Goal: Transaction & Acquisition: Download file/media

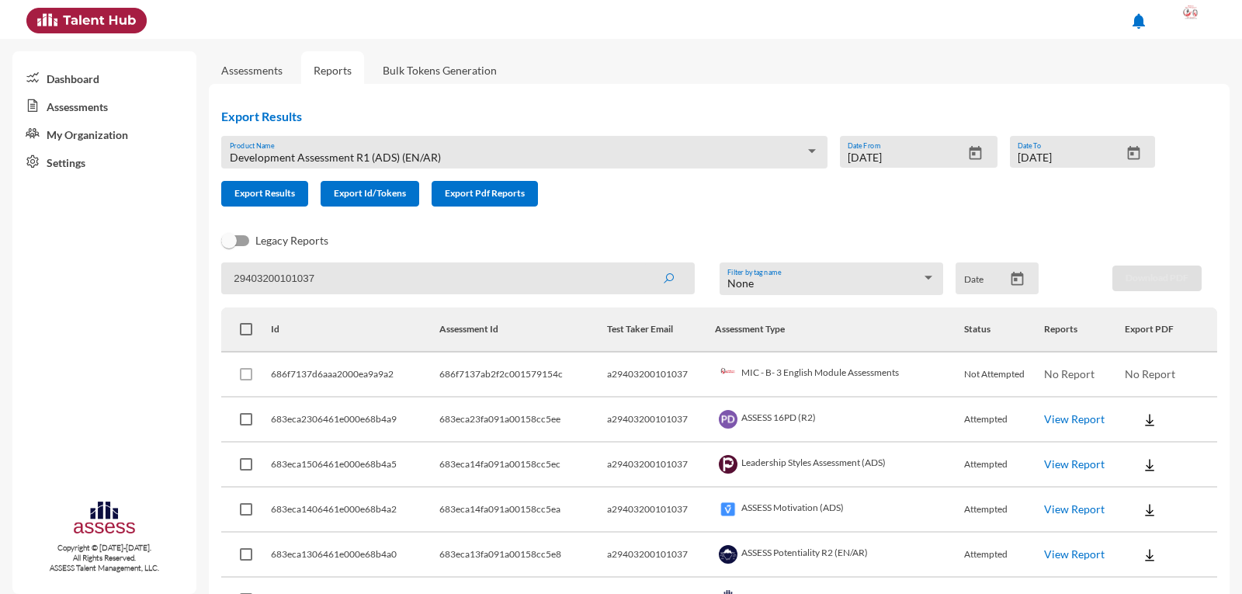
click at [1220, 11] on button at bounding box center [1192, 19] width 64 height 39
click at [1172, 149] on link "Logout" at bounding box center [1175, 143] width 82 height 30
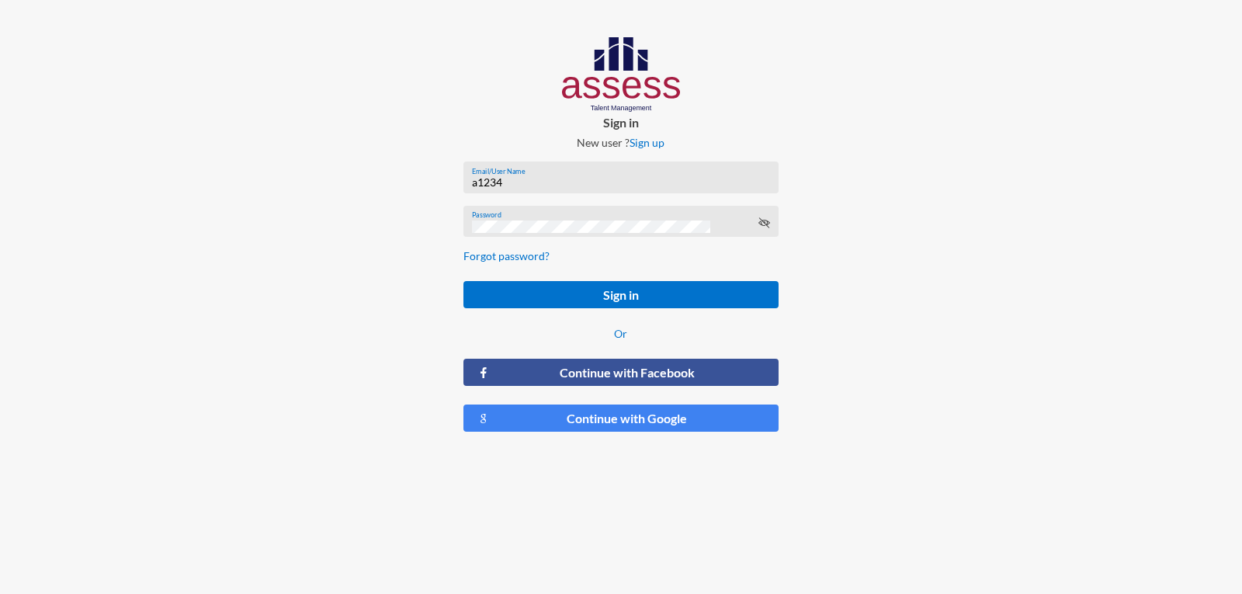
click at [560, 182] on input "a1234" at bounding box center [621, 182] width 298 height 12
type input "a29403200101037"
click at [464, 281] on button "Sign in" at bounding box center [621, 294] width 314 height 27
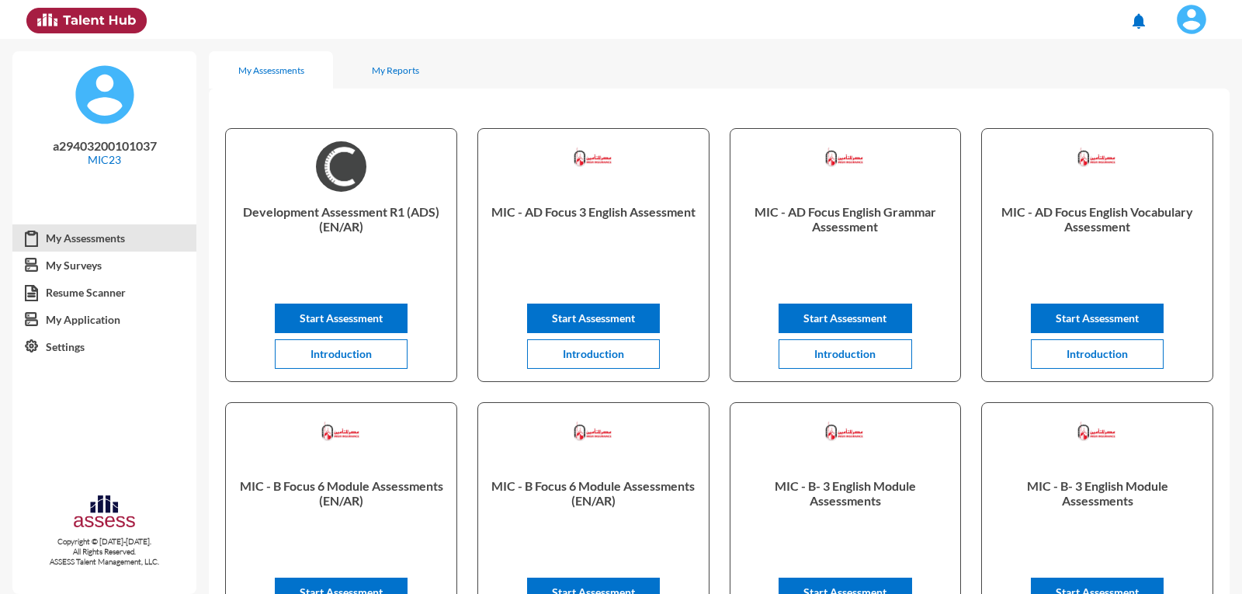
click at [1190, 23] on img at bounding box center [1191, 19] width 31 height 31
click at [1134, 139] on link "Logout" at bounding box center [1151, 143] width 130 height 30
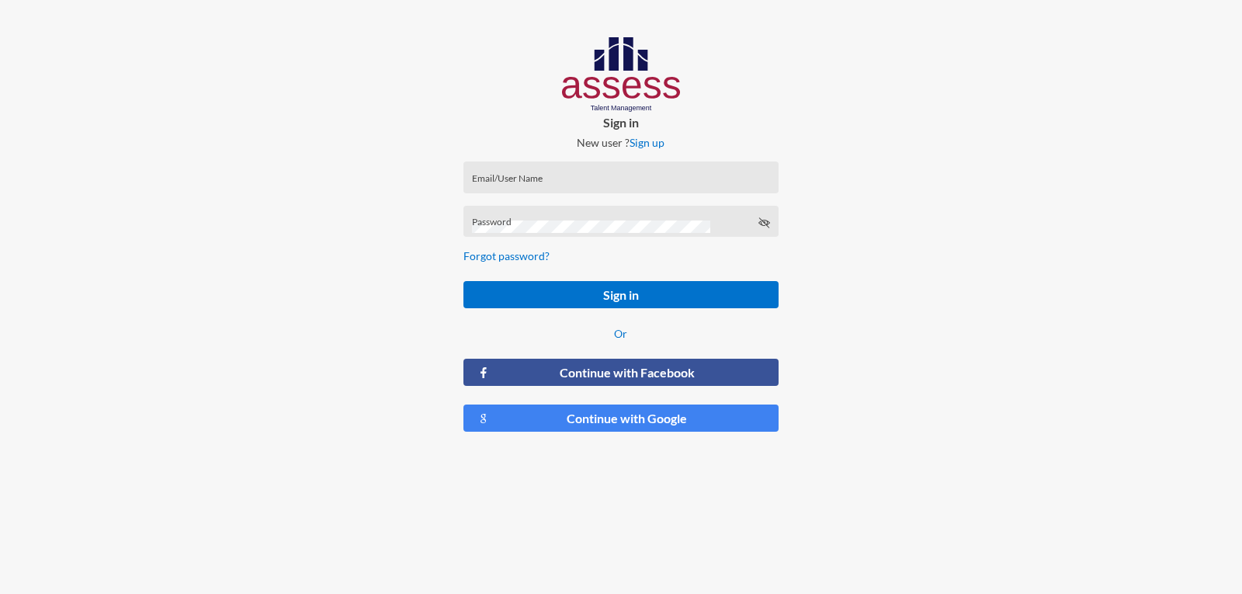
type input "a1234"
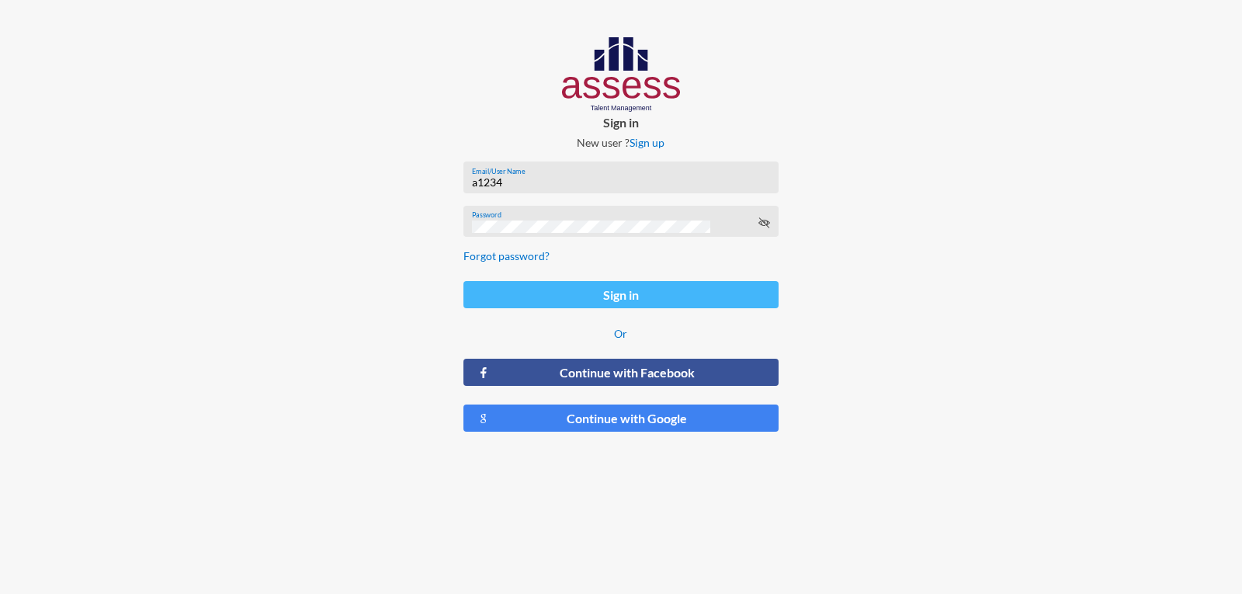
click at [631, 298] on button "Sign in" at bounding box center [621, 294] width 314 height 27
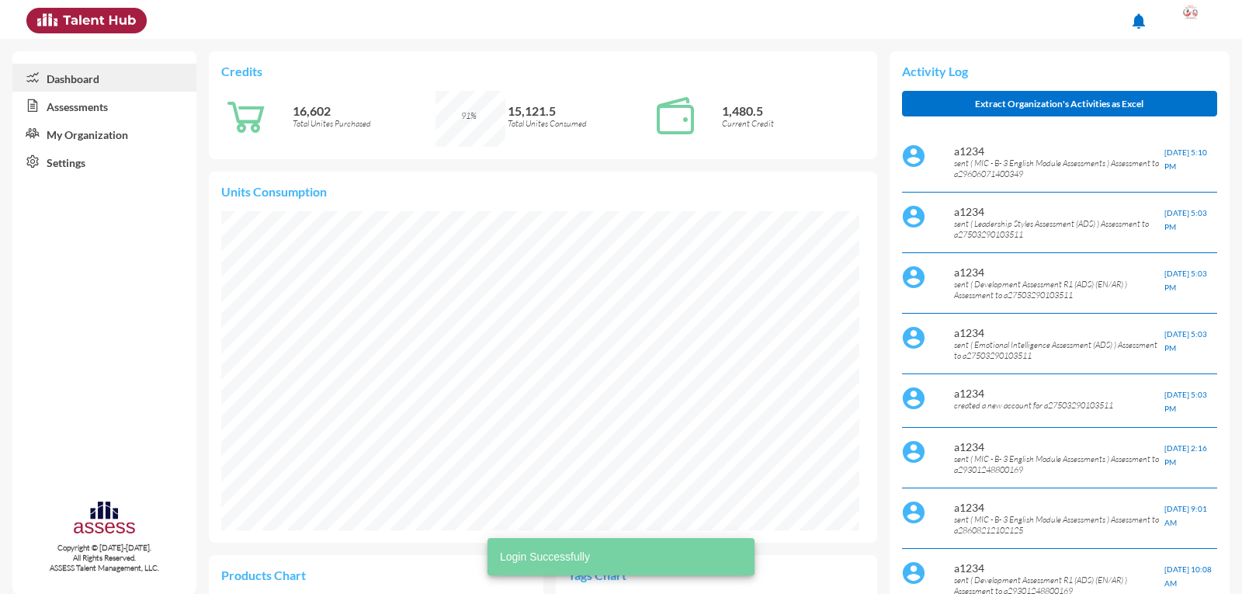
scroll to position [145, 307]
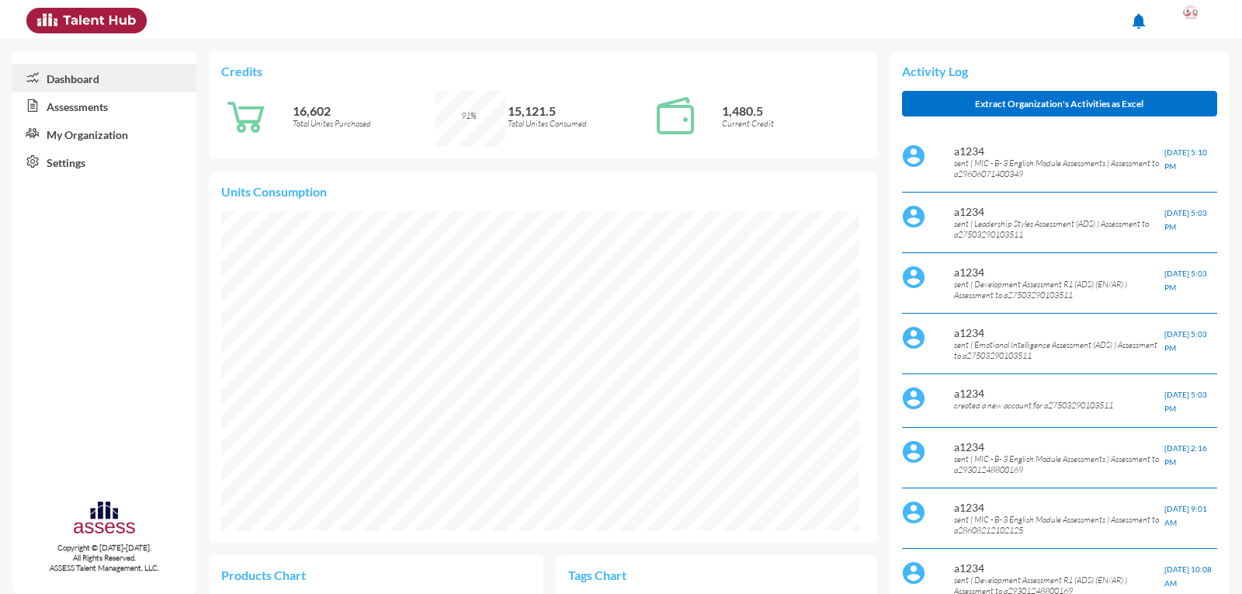
click at [75, 113] on link "Assessments" at bounding box center [104, 106] width 184 height 28
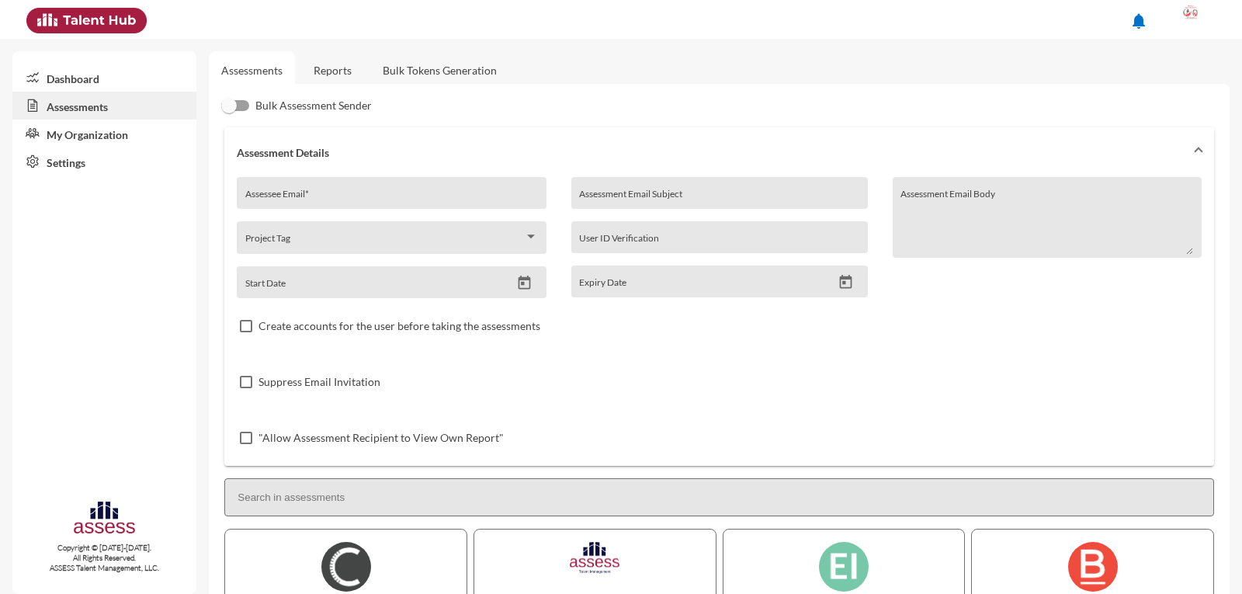
click at [341, 78] on link "Reports" at bounding box center [332, 70] width 63 height 38
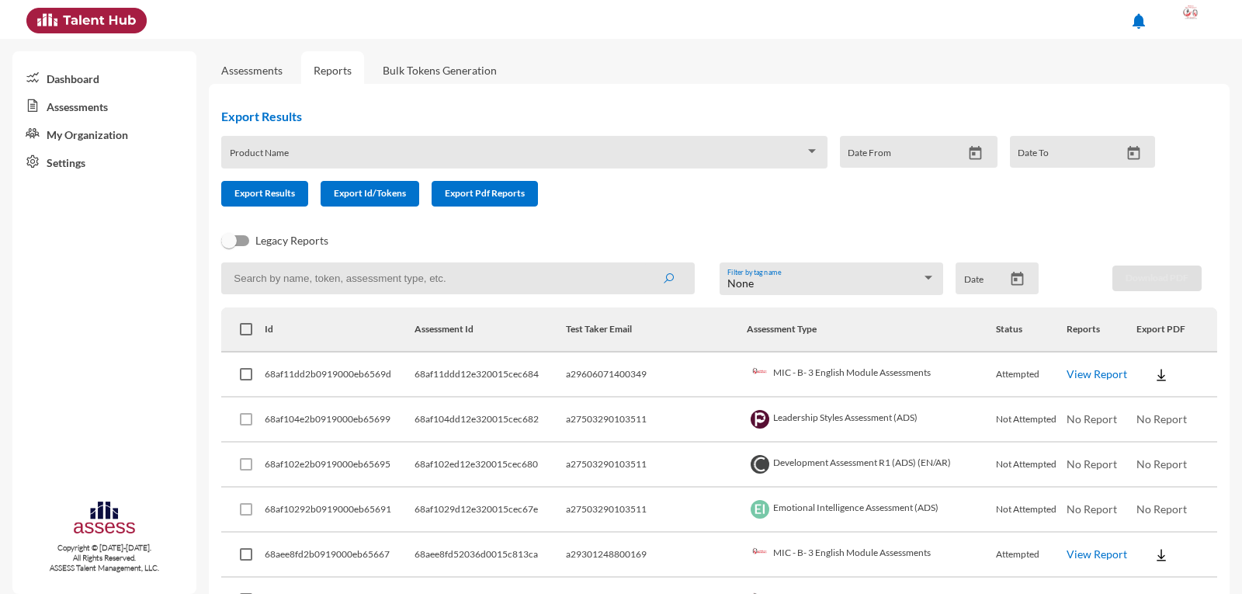
click at [377, 284] on input at bounding box center [457, 278] width 473 height 32
type input "29403200101037"
click at [644, 264] on button "submit" at bounding box center [669, 278] width 50 height 28
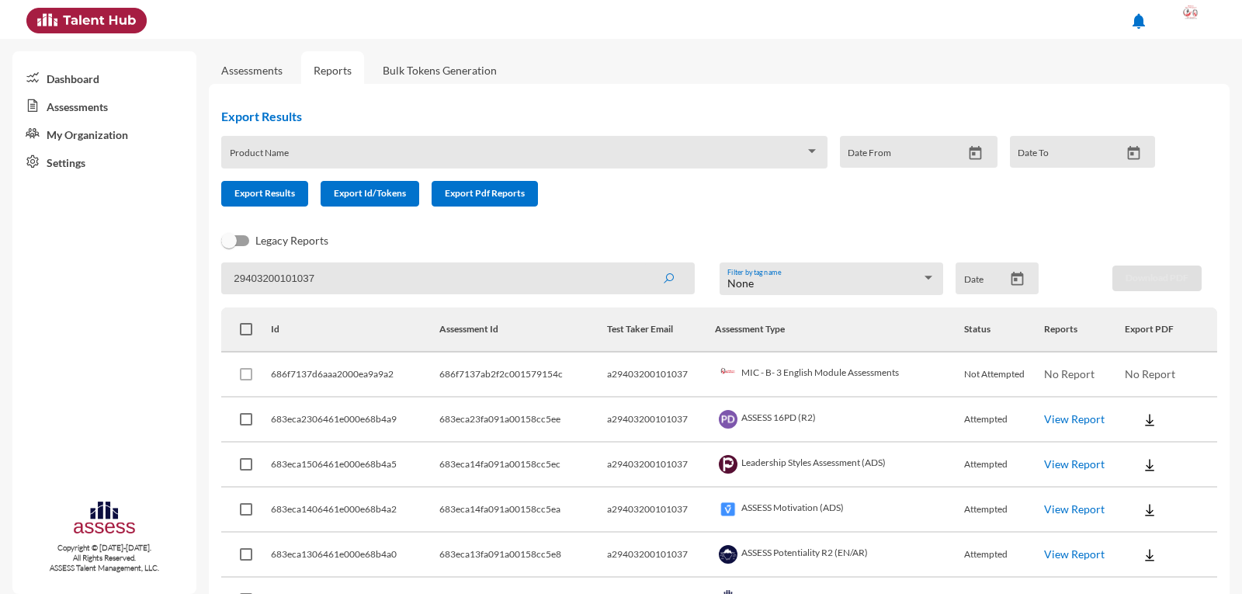
click at [244, 71] on link "Assessments" at bounding box center [251, 70] width 61 height 13
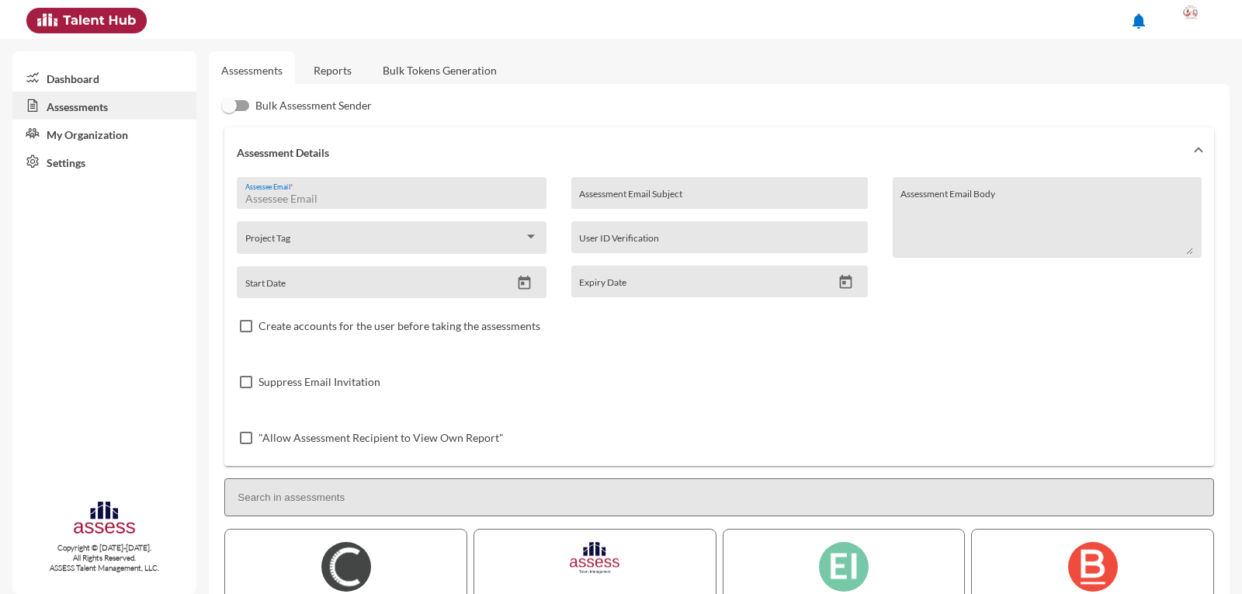
click at [339, 197] on input "Assessee Email *" at bounding box center [391, 199] width 293 height 12
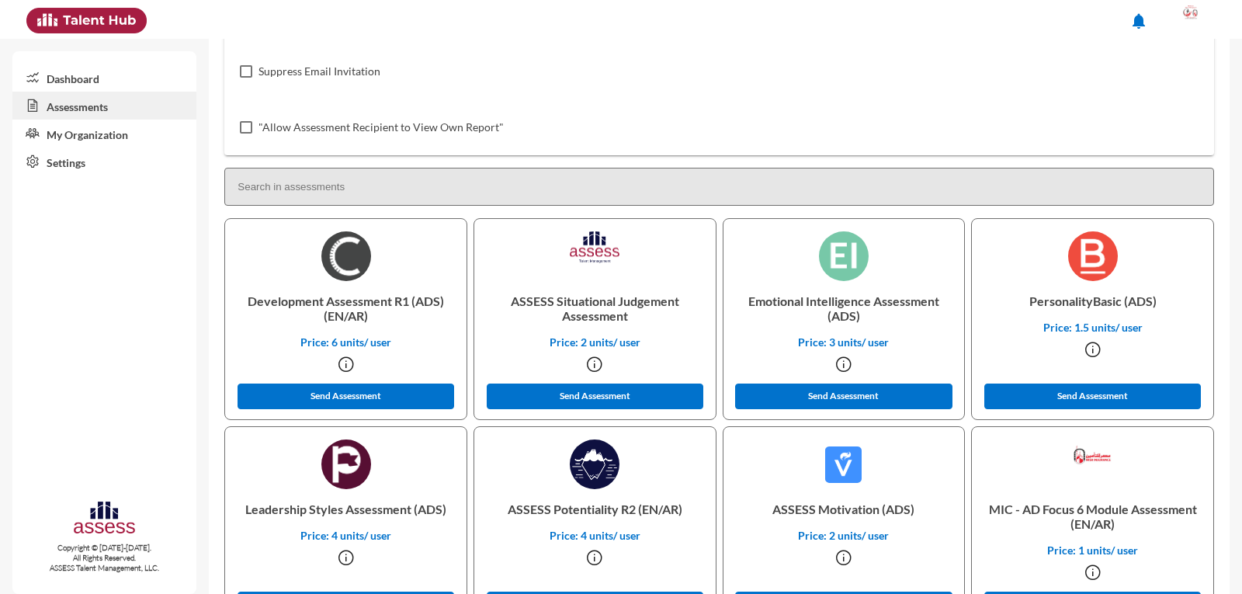
scroll to position [388, 0]
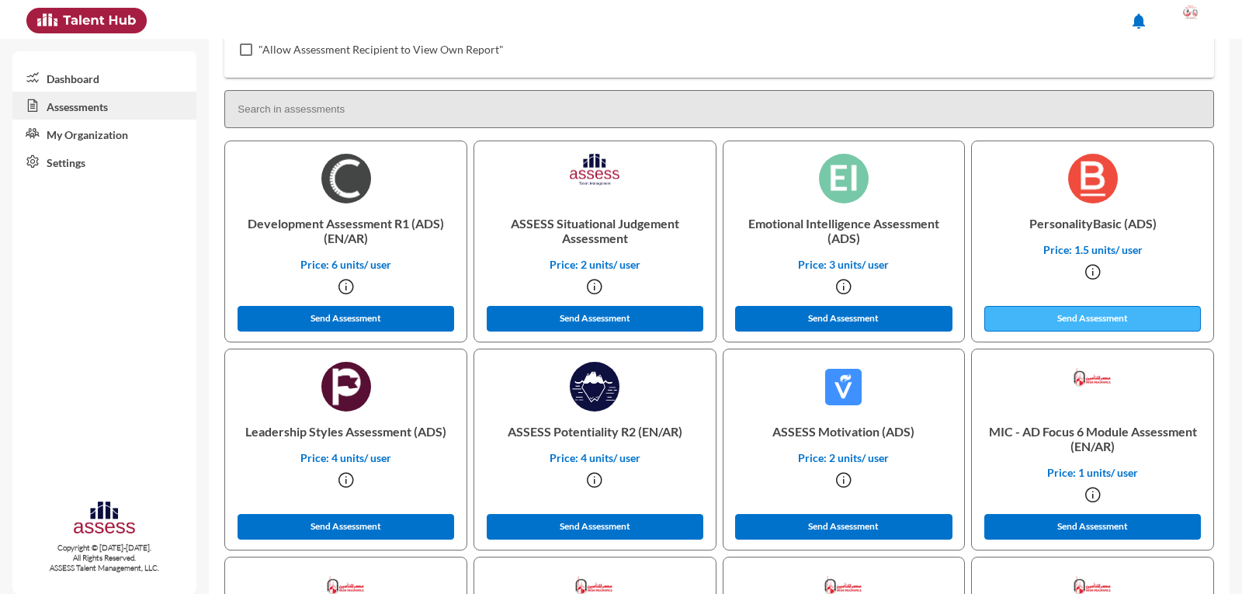
type input "a29403200101037"
click at [1072, 320] on button "Send Assessment" at bounding box center [1093, 319] width 217 height 26
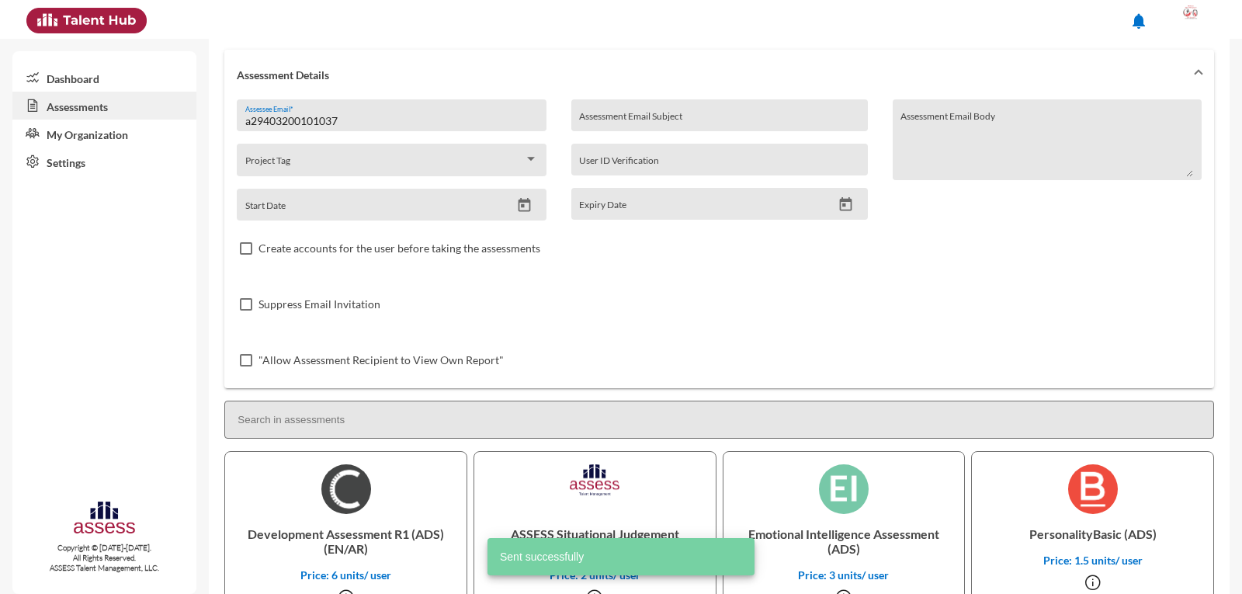
scroll to position [0, 0]
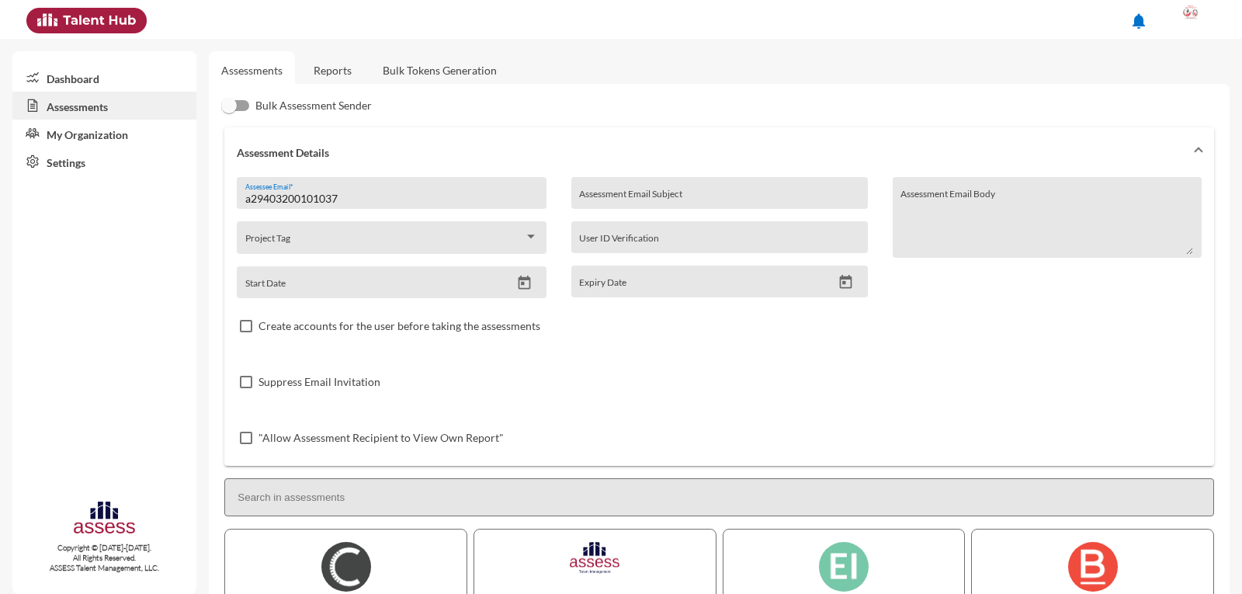
click at [322, 76] on link "Reports" at bounding box center [332, 70] width 63 height 38
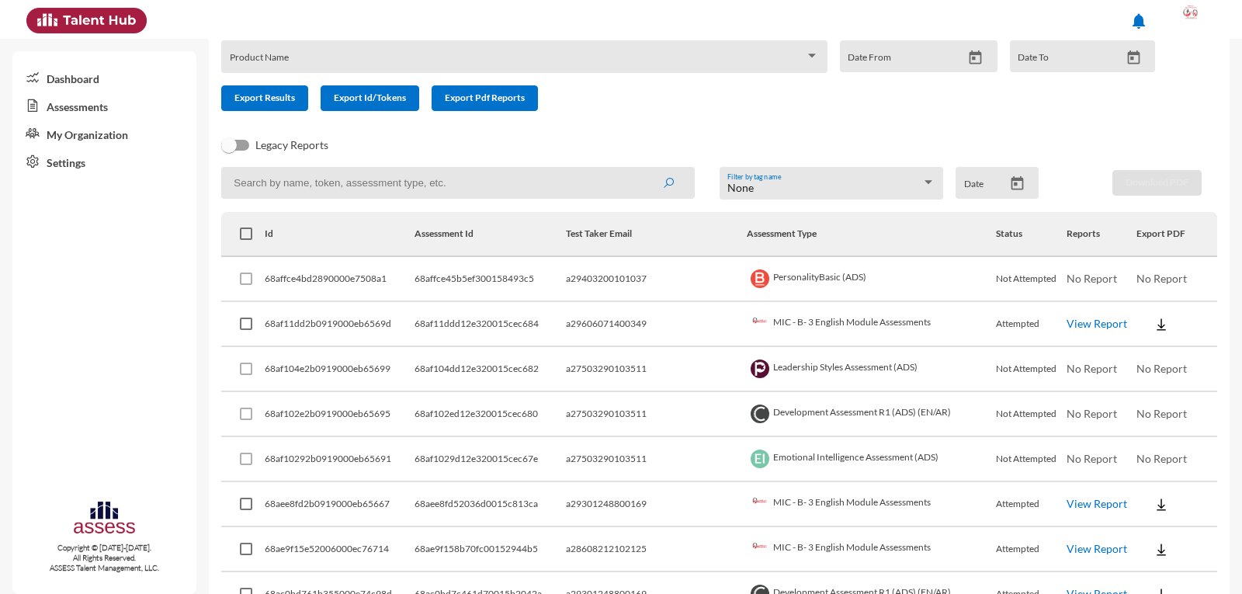
scroll to position [47, 0]
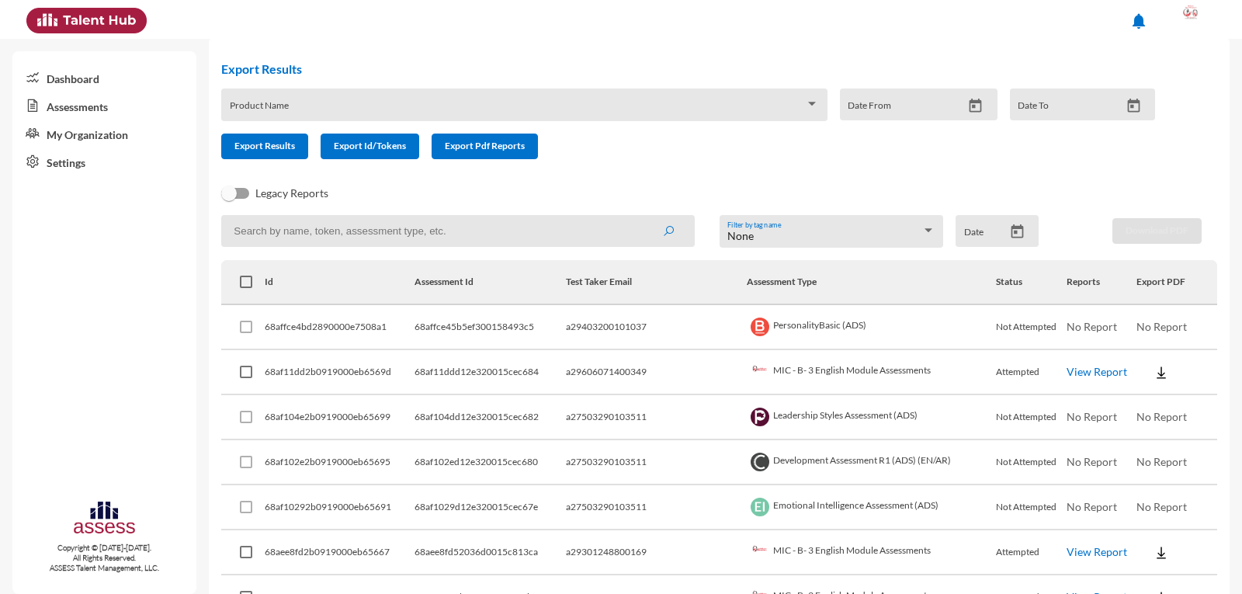
click at [516, 233] on input at bounding box center [457, 231] width 473 height 32
type input "29403200101037"
click at [644, 217] on button "submit" at bounding box center [669, 231] width 50 height 28
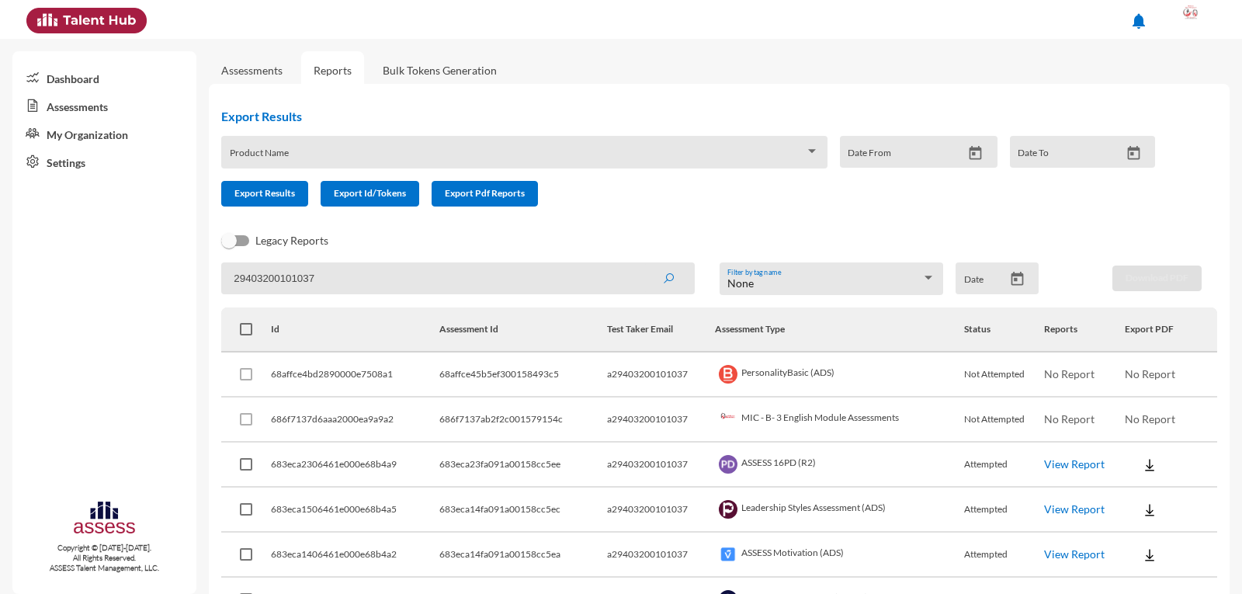
scroll to position [233, 0]
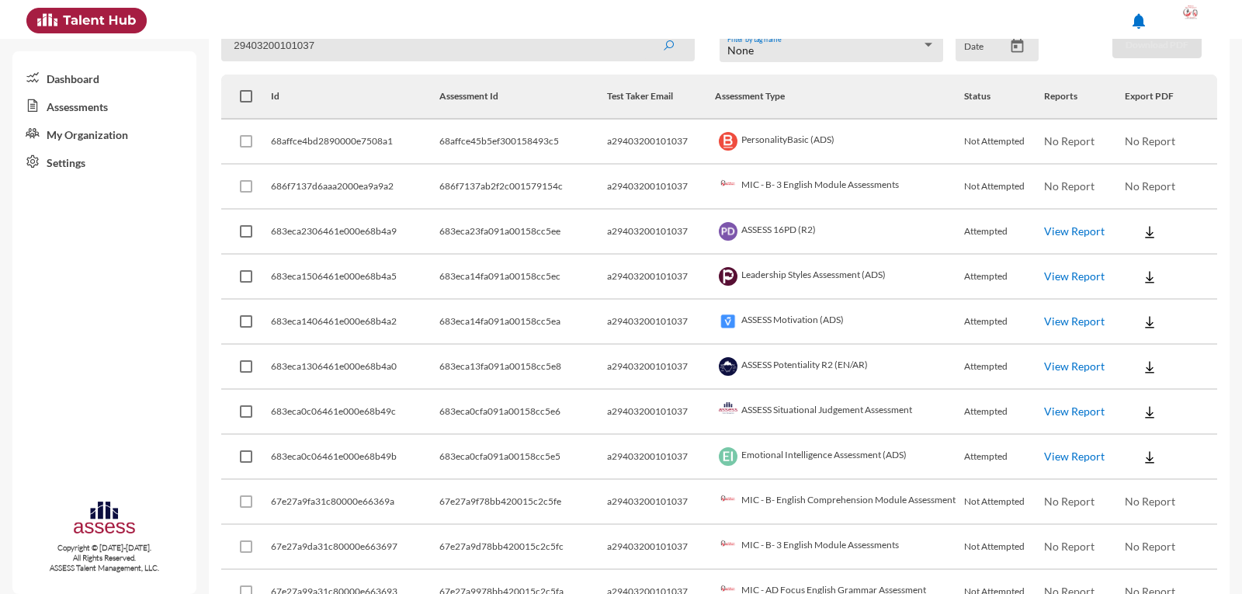
click at [1142, 459] on img at bounding box center [1150, 458] width 16 height 16
click at [1143, 486] on button "EN" at bounding box center [1162, 486] width 87 height 30
click at [1144, 460] on img at bounding box center [1150, 458] width 16 height 16
click at [1146, 516] on button "AR" at bounding box center [1162, 515] width 87 height 30
click at [1142, 416] on img at bounding box center [1150, 413] width 16 height 16
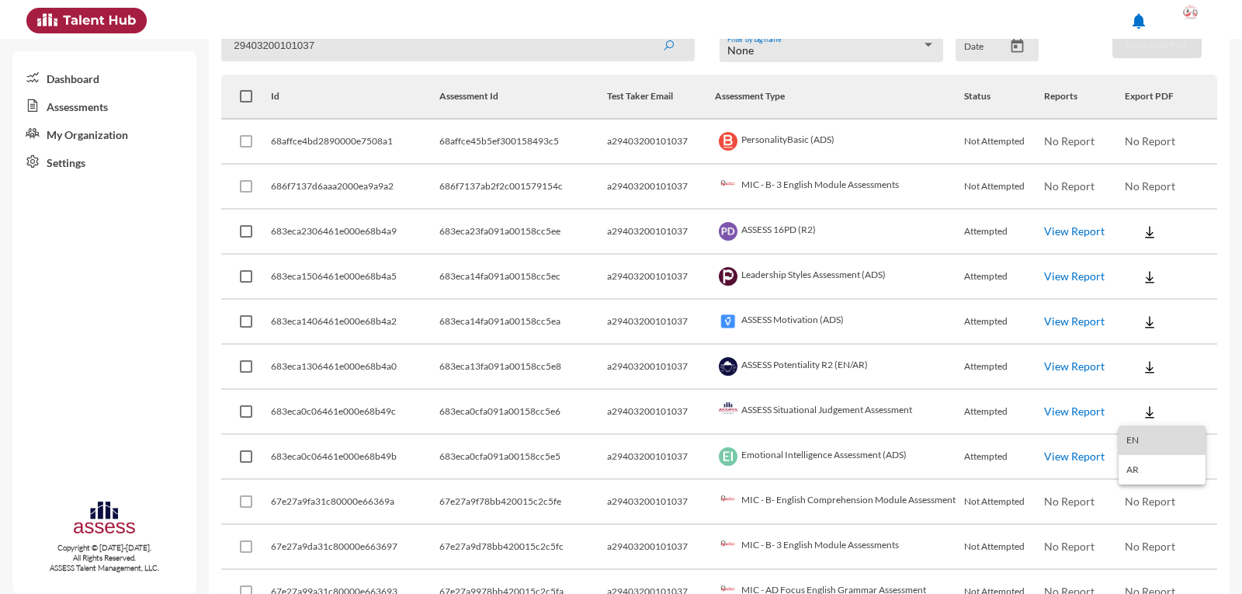
click at [1148, 444] on button "EN" at bounding box center [1162, 441] width 87 height 30
click at [1145, 414] on img at bounding box center [1150, 413] width 16 height 16
click at [1151, 468] on button "AR" at bounding box center [1162, 470] width 87 height 30
click at [1144, 364] on img at bounding box center [1150, 368] width 16 height 16
click at [1143, 398] on button "EN" at bounding box center [1162, 395] width 87 height 30
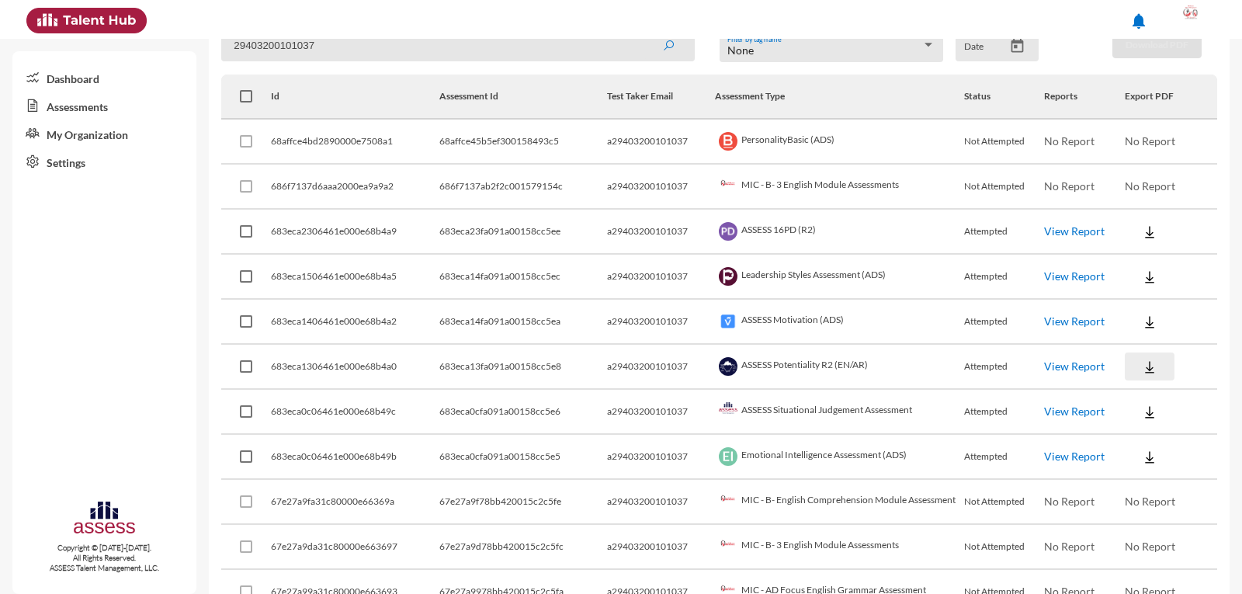
click at [1146, 372] on img at bounding box center [1150, 368] width 16 height 16
click at [1145, 427] on button "AR" at bounding box center [1162, 425] width 87 height 30
click at [1142, 325] on img at bounding box center [1150, 322] width 16 height 16
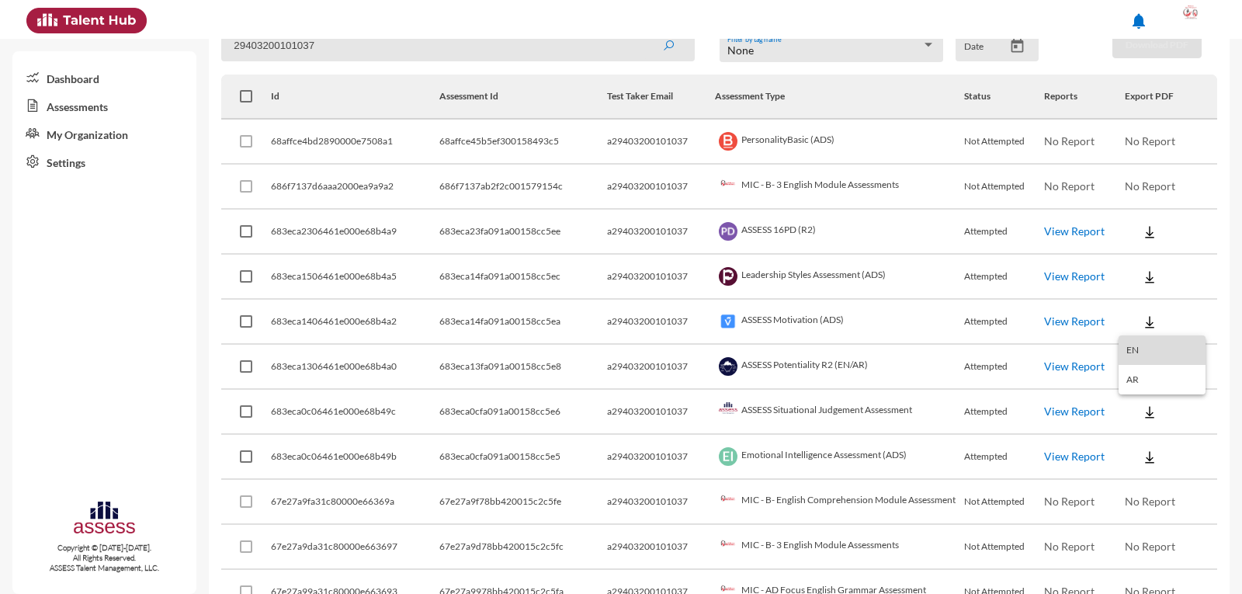
click at [1145, 353] on button "EN" at bounding box center [1162, 350] width 87 height 30
click at [1143, 323] on img at bounding box center [1150, 322] width 16 height 16
click at [1152, 383] on button "AR" at bounding box center [1162, 380] width 87 height 30
click at [1199, 245] on td at bounding box center [1171, 232] width 92 height 45
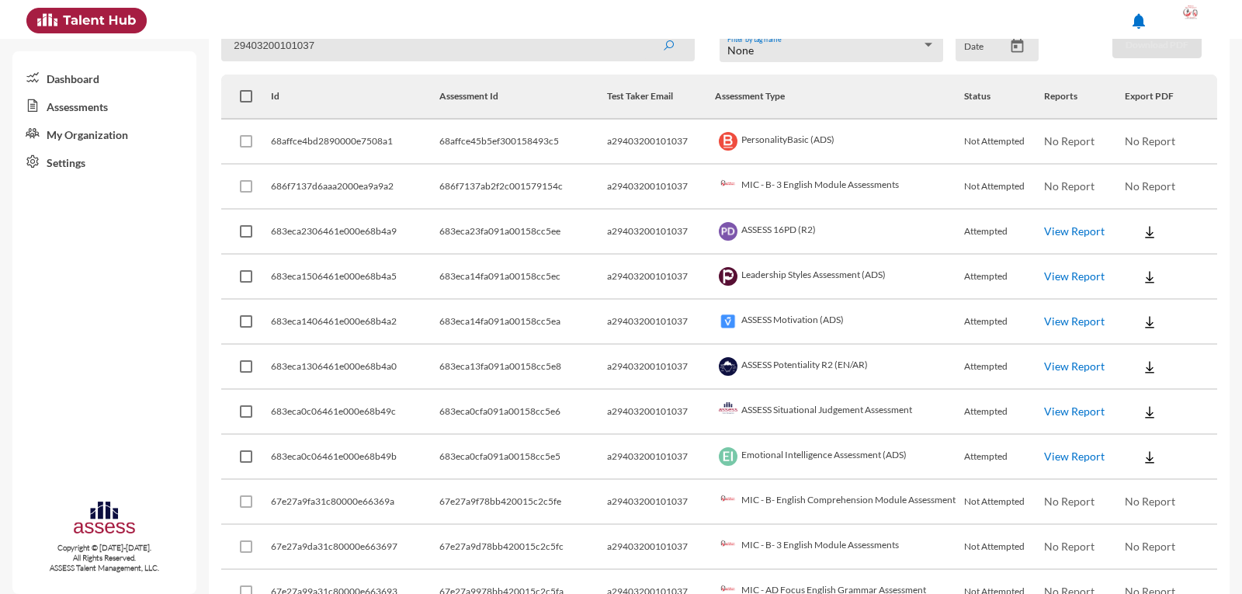
click at [1147, 269] on img at bounding box center [1150, 277] width 16 height 16
click at [1139, 307] on button "EN" at bounding box center [1162, 305] width 87 height 30
click at [1148, 276] on img at bounding box center [1150, 277] width 16 height 16
click at [1148, 326] on button "AR" at bounding box center [1162, 335] width 87 height 30
click at [1145, 238] on img at bounding box center [1150, 232] width 16 height 16
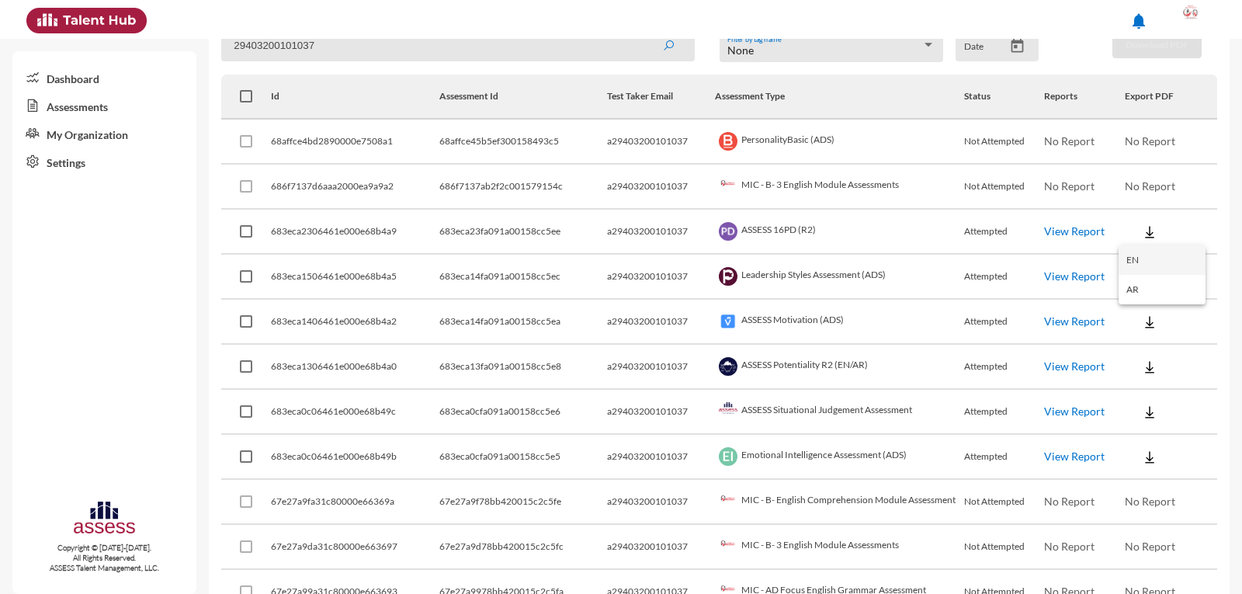
click at [1145, 255] on button "EN" at bounding box center [1162, 260] width 87 height 30
click at [1142, 229] on img at bounding box center [1150, 232] width 16 height 16
click at [1142, 294] on button "AR" at bounding box center [1162, 290] width 87 height 30
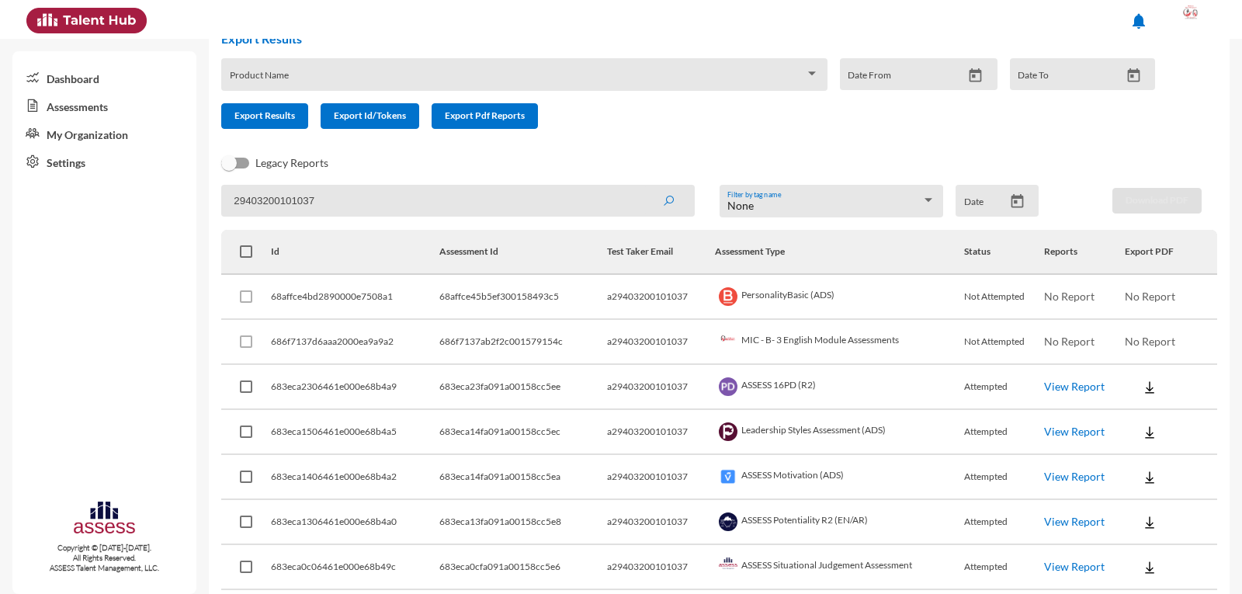
scroll to position [0, 0]
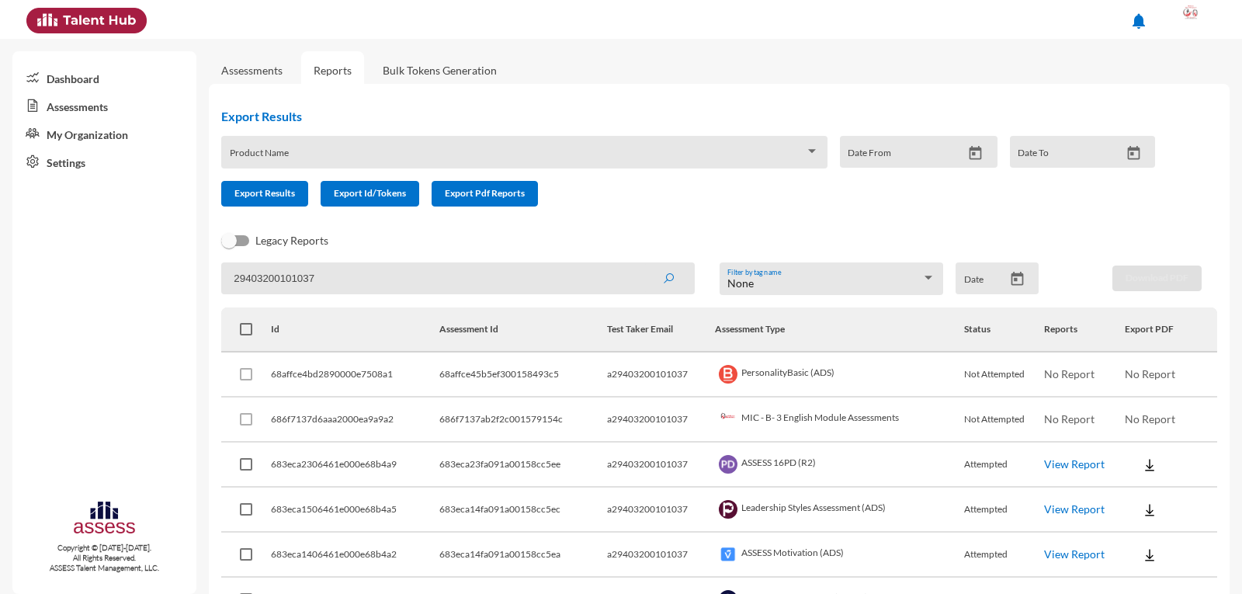
click at [1151, 472] on img at bounding box center [1150, 465] width 16 height 16
click at [1138, 499] on button "EN" at bounding box center [1162, 493] width 87 height 30
click at [1142, 465] on img at bounding box center [1150, 465] width 16 height 16
click at [1139, 525] on button "AR" at bounding box center [1162, 523] width 87 height 30
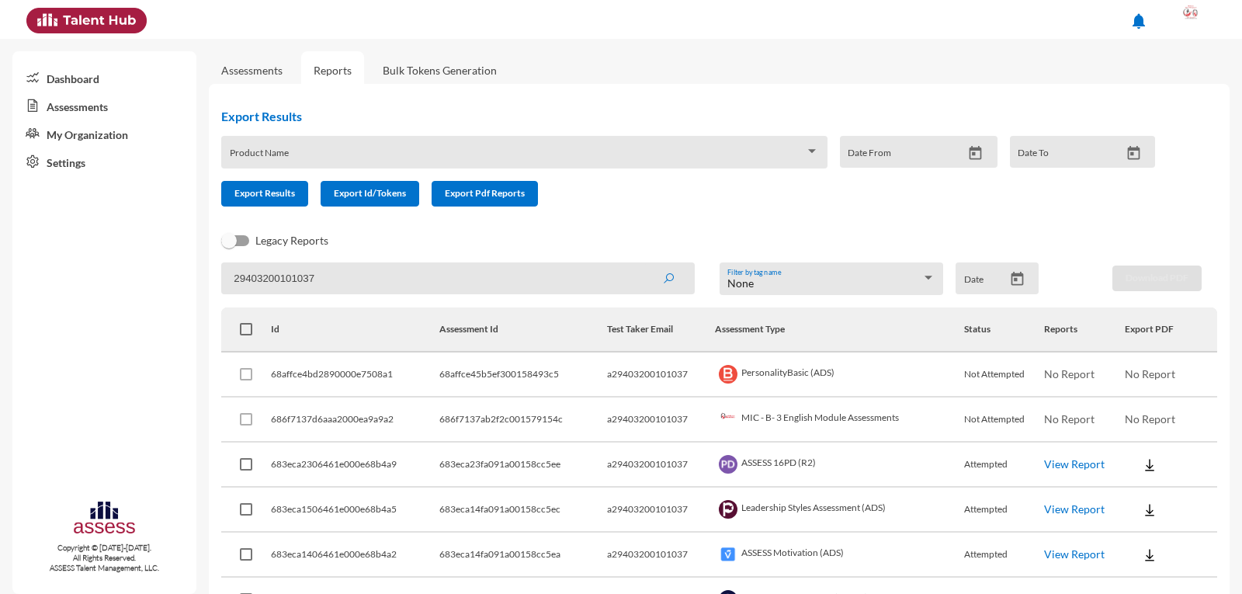
click at [761, 36] on div "notifications" at bounding box center [621, 19] width 1205 height 39
click at [1204, 21] on div at bounding box center [1191, 19] width 31 height 31
click at [1166, 142] on link "Logout" at bounding box center [1175, 143] width 82 height 30
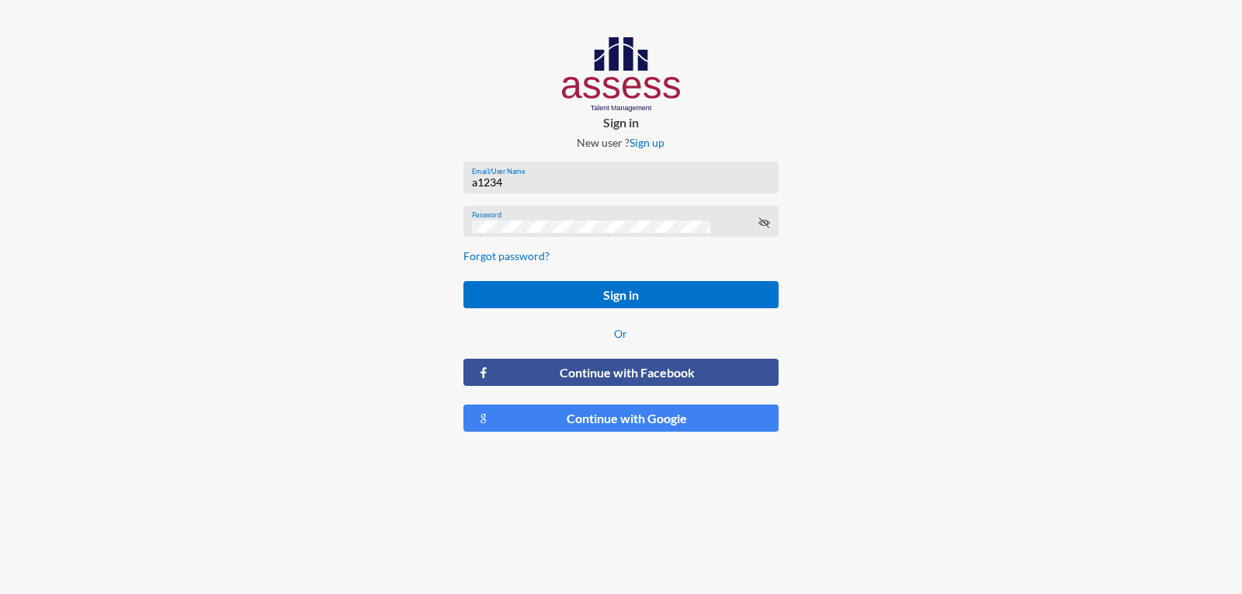
click at [584, 189] on div "a1234 Email/User Name" at bounding box center [621, 180] width 298 height 23
click at [584, 184] on input "a1234" at bounding box center [621, 182] width 298 height 12
type input "a29403200101037"
click at [464, 281] on button "Sign in" at bounding box center [621, 294] width 314 height 27
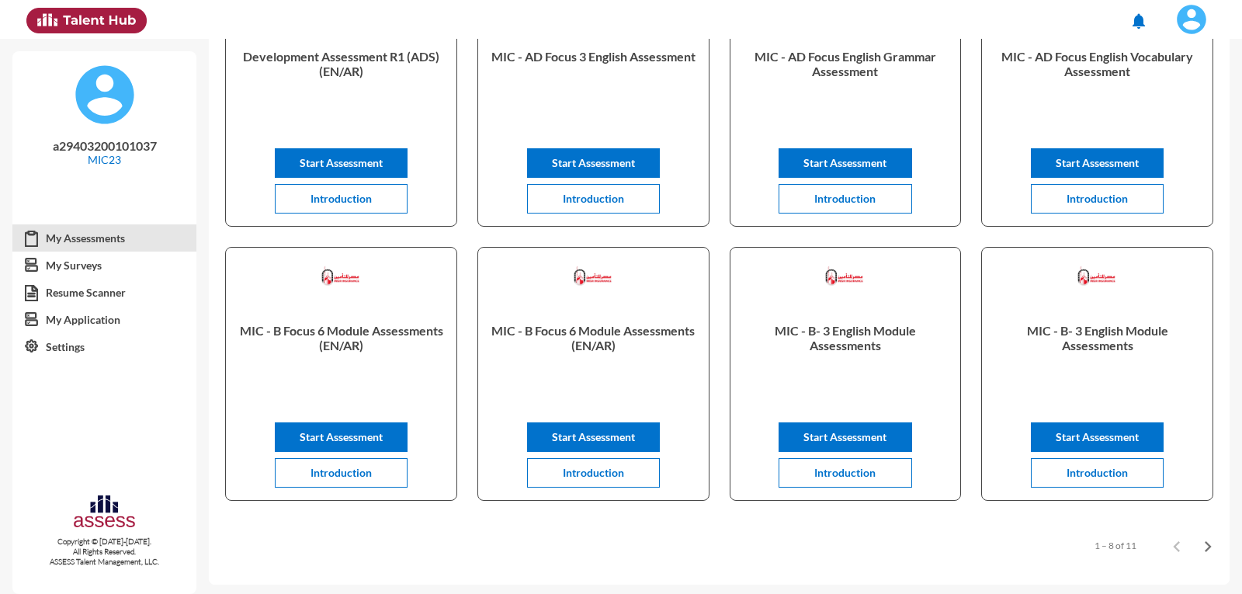
scroll to position [223, 0]
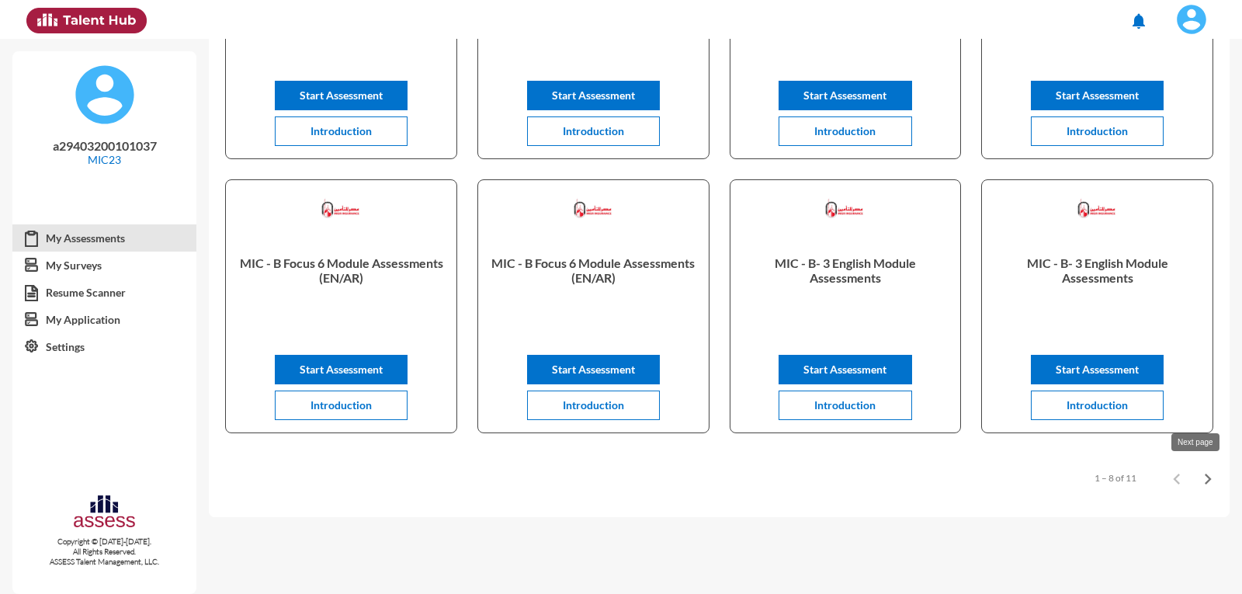
click at [1207, 481] on icon "Next page" at bounding box center [1208, 479] width 22 height 22
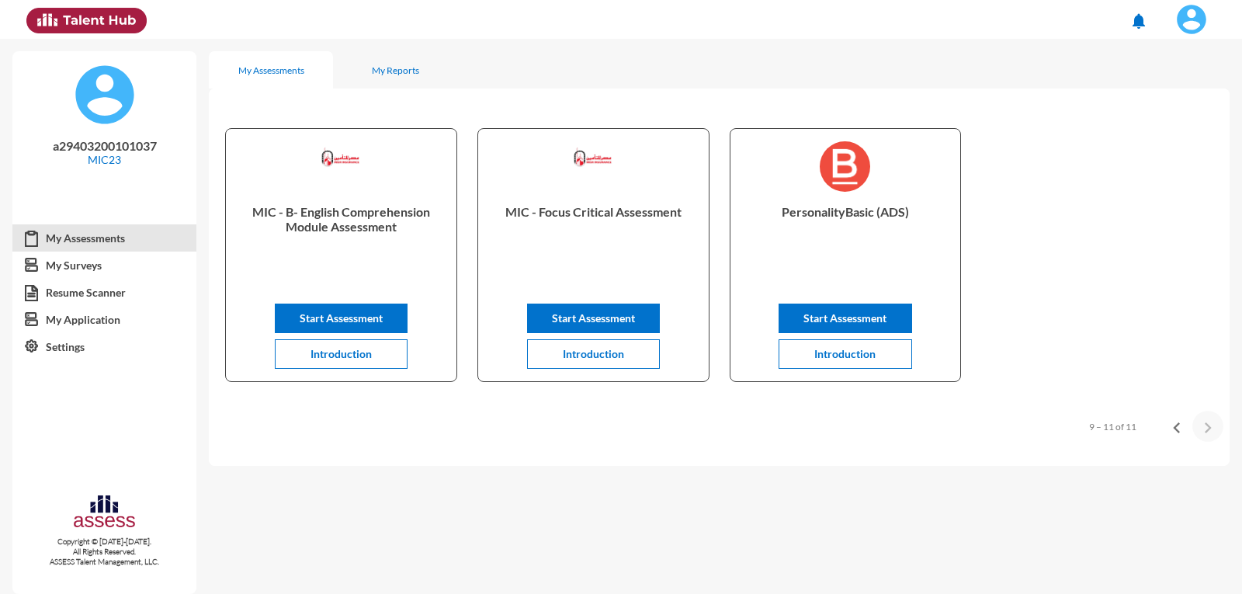
scroll to position [0, 0]
click at [829, 319] on span "Start Assessment" at bounding box center [845, 317] width 83 height 13
click at [1187, 21] on img at bounding box center [1191, 19] width 31 height 31
click at [1156, 145] on link "Logout" at bounding box center [1151, 143] width 130 height 30
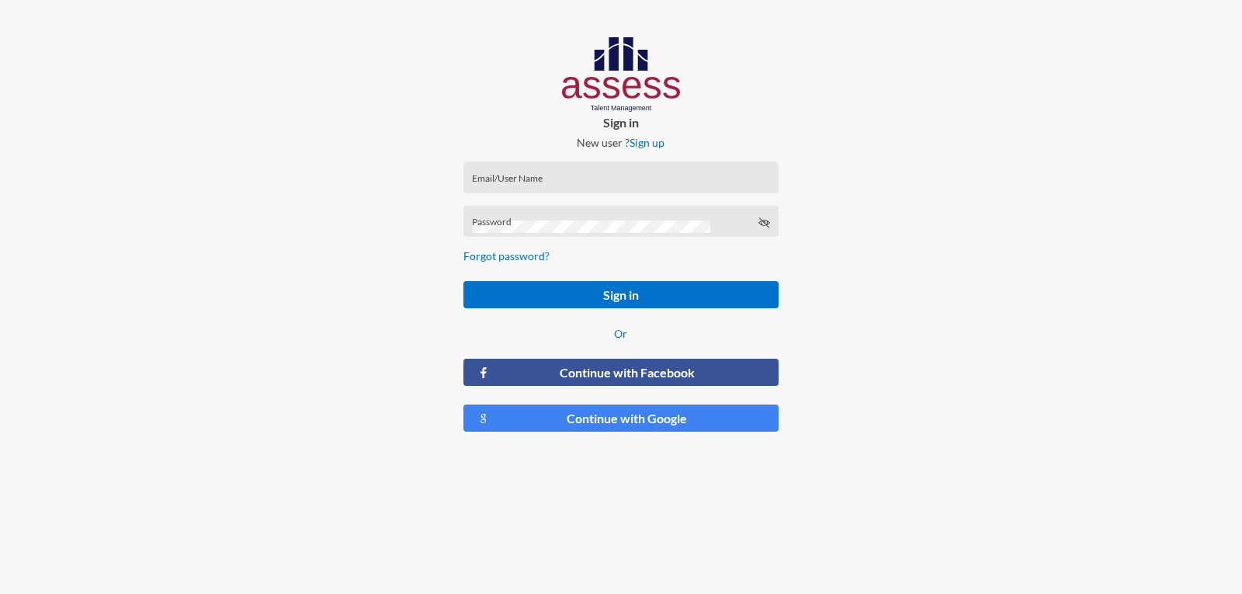
type input "a1234"
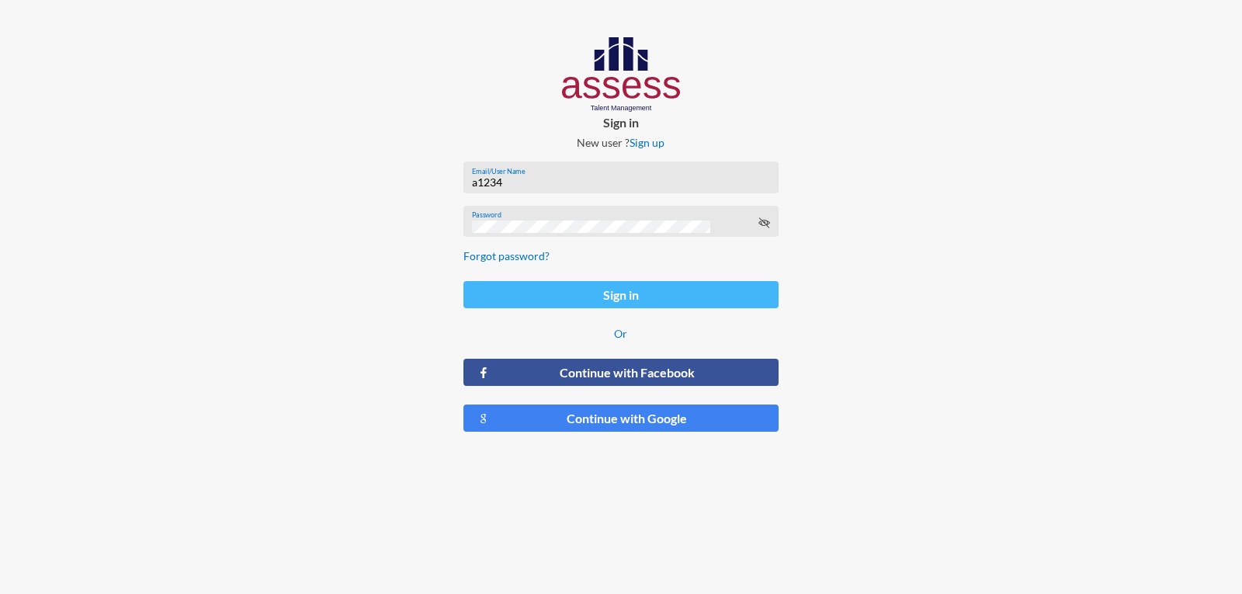
click at [596, 292] on button "Sign in" at bounding box center [621, 294] width 314 height 27
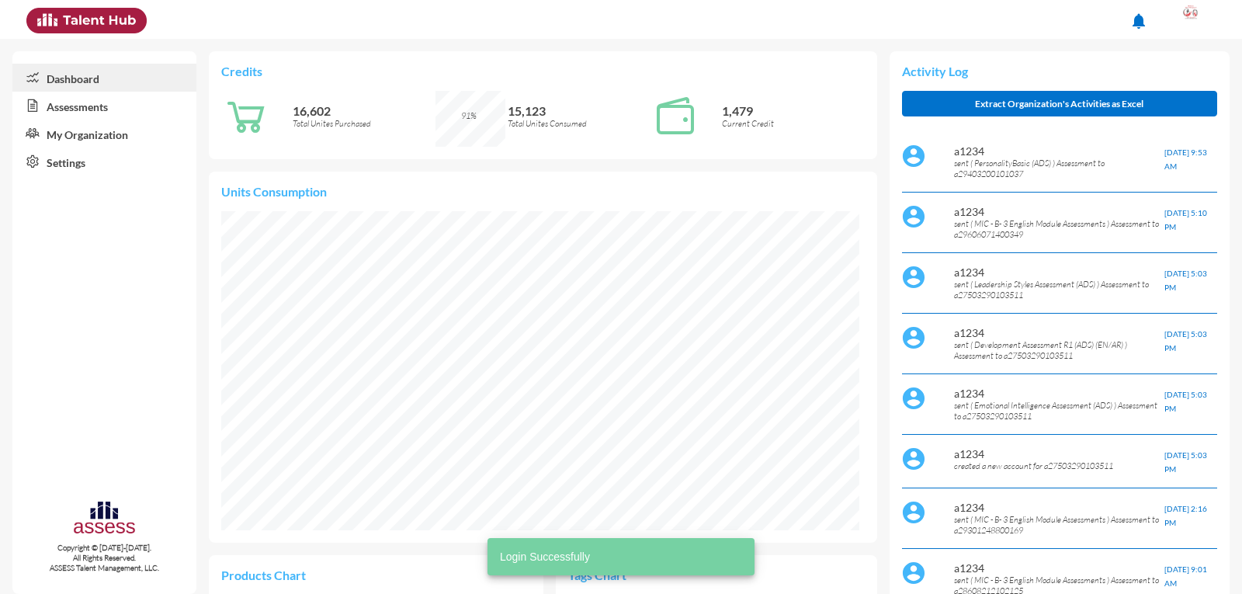
scroll to position [145, 307]
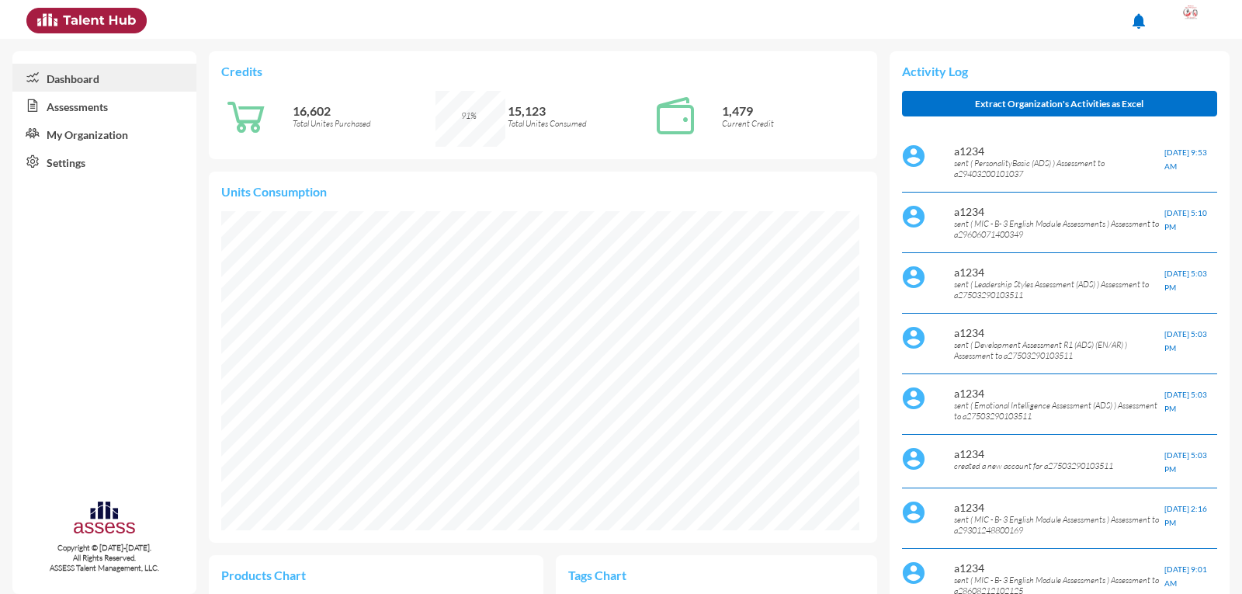
click at [106, 106] on link "Assessments" at bounding box center [104, 106] width 184 height 28
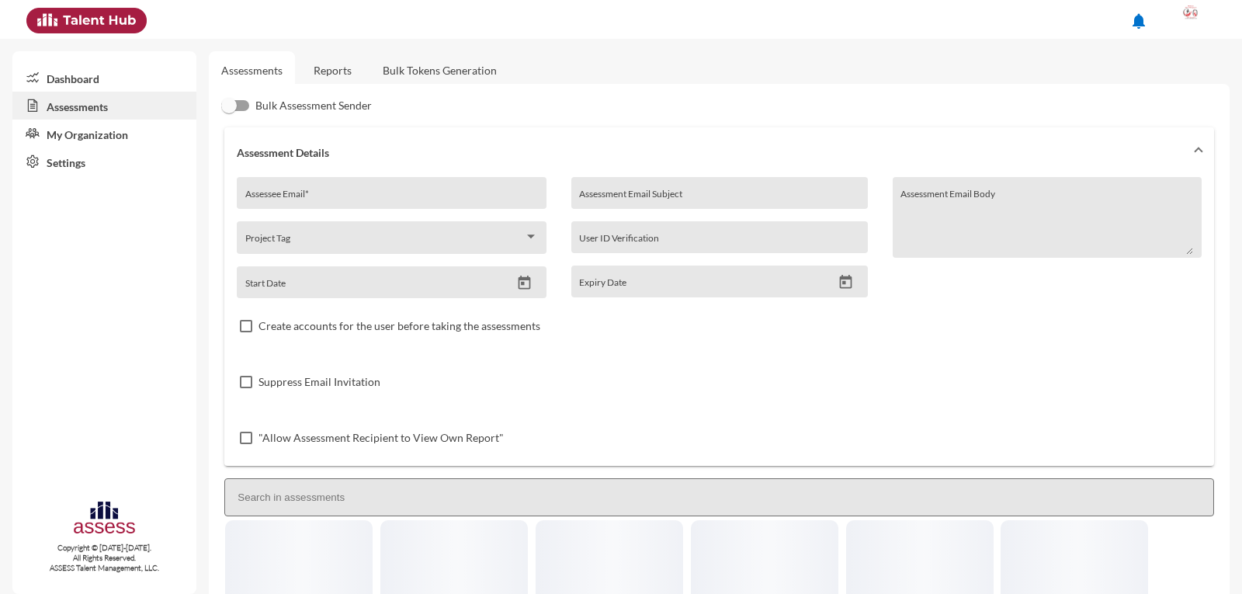
click at [345, 75] on link "Reports" at bounding box center [332, 70] width 63 height 38
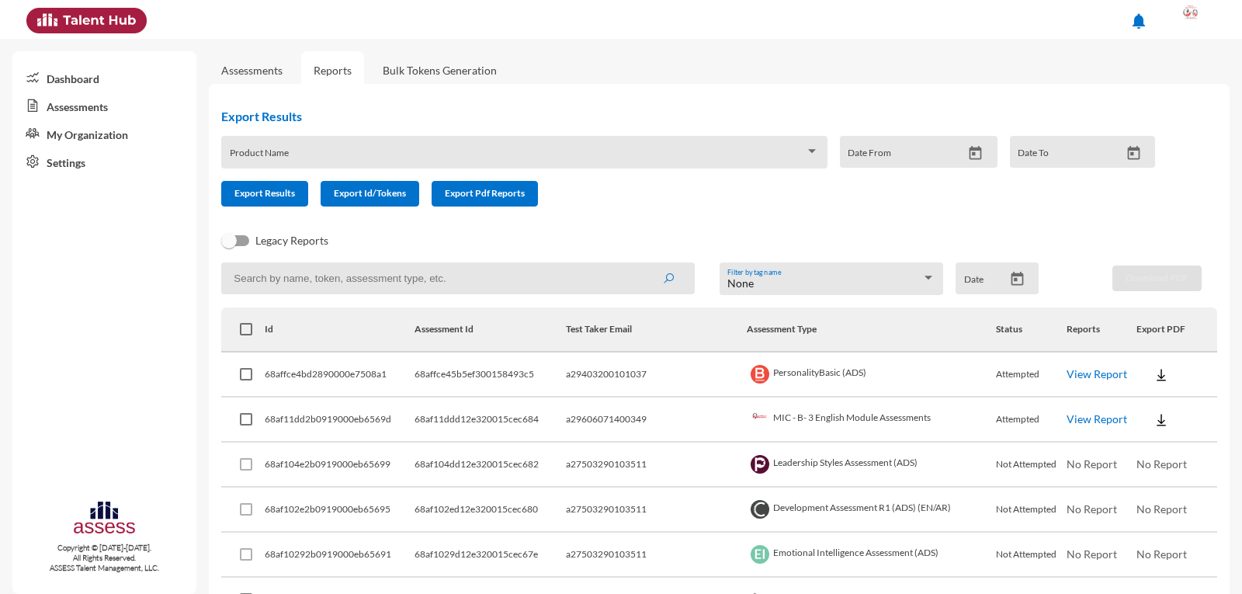
click at [466, 277] on input at bounding box center [457, 278] width 473 height 32
type input "29403200101037"
click at [644, 264] on button "submit" at bounding box center [669, 278] width 50 height 28
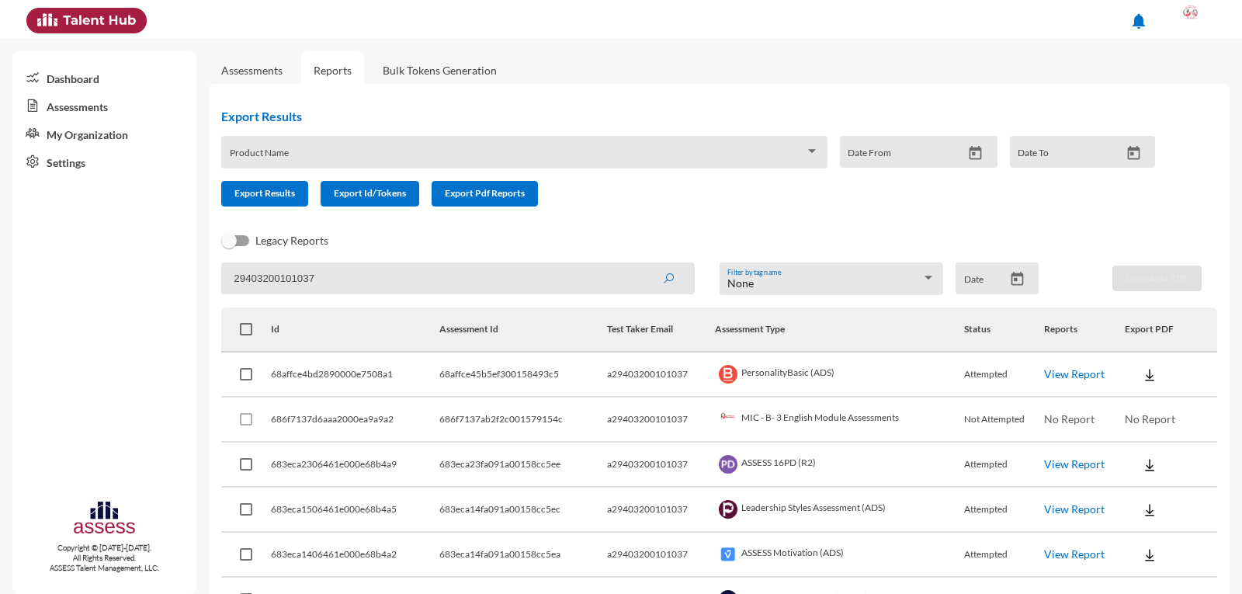
click at [1143, 374] on img at bounding box center [1150, 375] width 16 height 16
click at [1141, 433] on button "AR" at bounding box center [1162, 433] width 87 height 30
click at [1142, 374] on img at bounding box center [1150, 375] width 16 height 16
click at [1146, 404] on button "EN" at bounding box center [1162, 403] width 87 height 30
click at [1071, 374] on link "View Report" at bounding box center [1074, 373] width 61 height 13
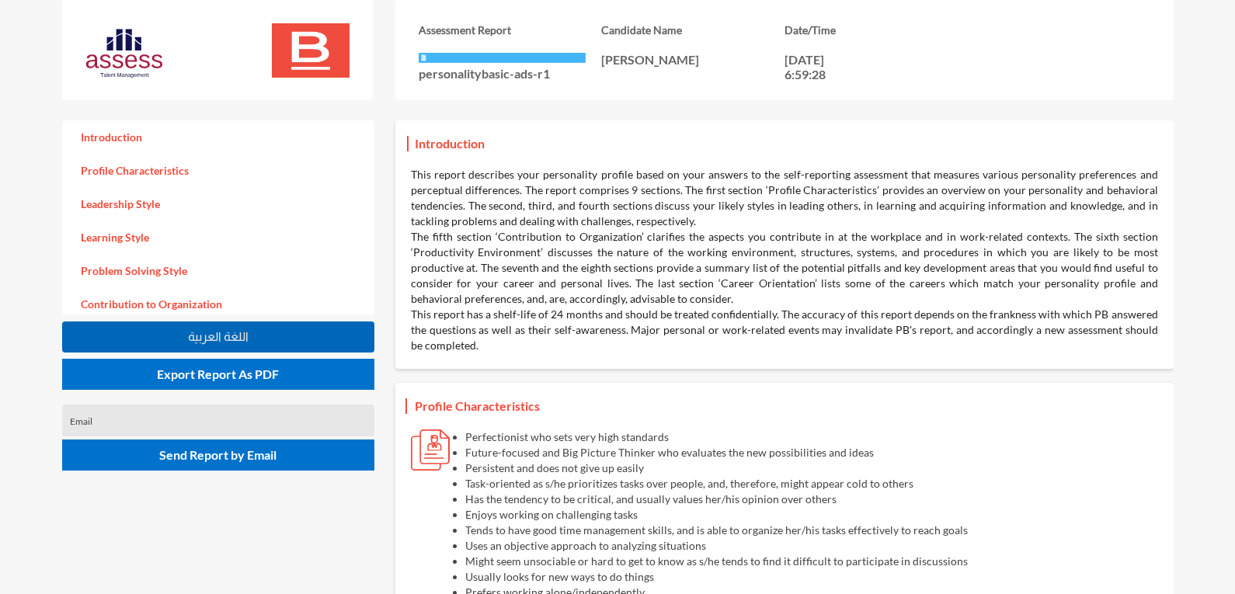
click at [261, 335] on button "اللغة العربية" at bounding box center [218, 336] width 312 height 31
